Goal: Navigation & Orientation: Find specific page/section

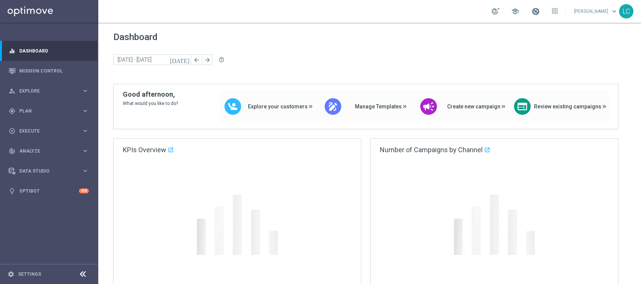
click at [535, 10] on span at bounding box center [535, 11] width 8 height 8
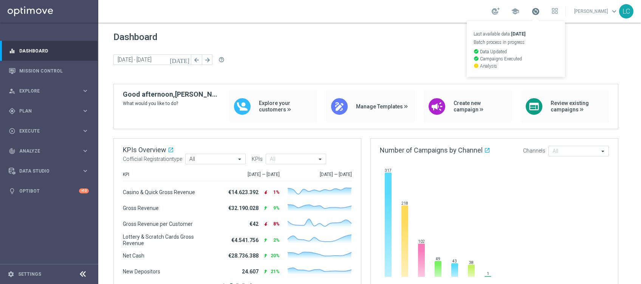
click at [535, 10] on span at bounding box center [535, 11] width 8 height 8
